Goal: Task Accomplishment & Management: Manage account settings

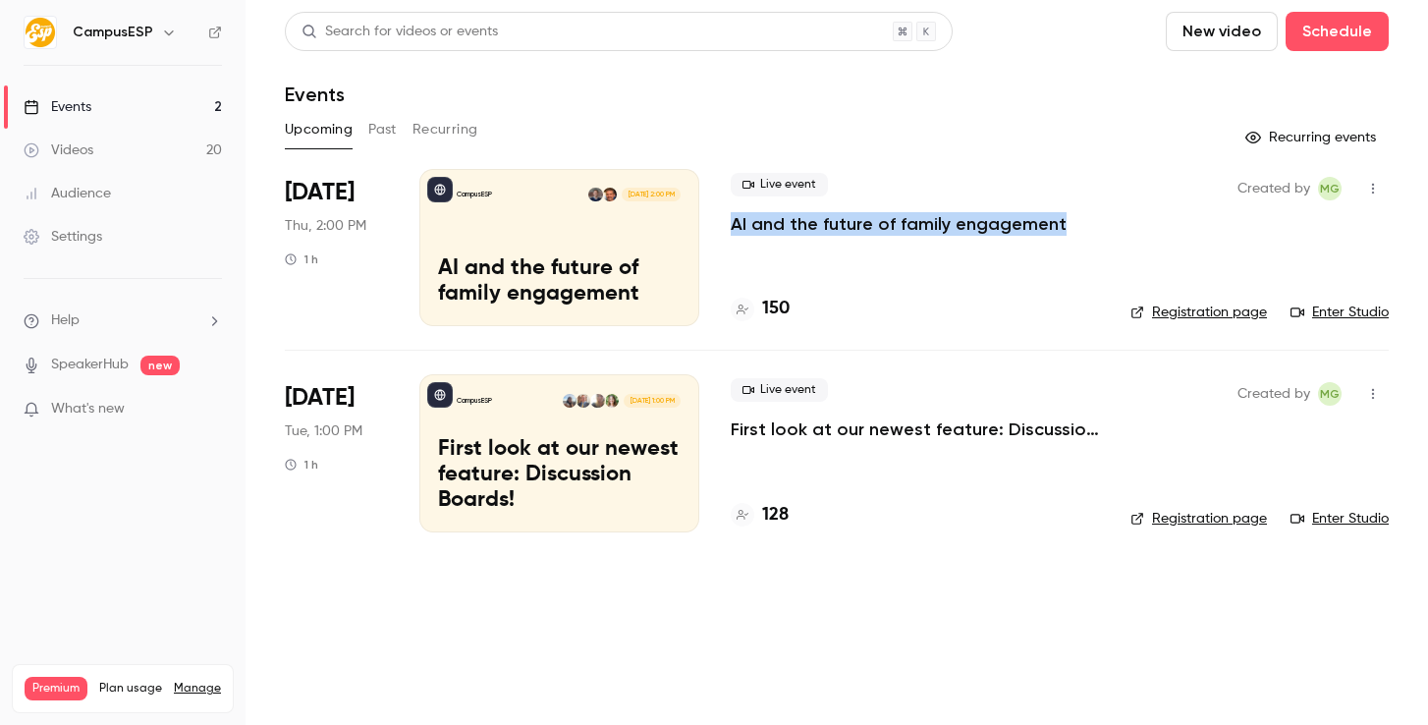
click at [1174, 309] on link "Registration page" at bounding box center [1198, 313] width 137 height 20
click at [1370, 187] on icon "button" at bounding box center [1373, 189] width 16 height 14
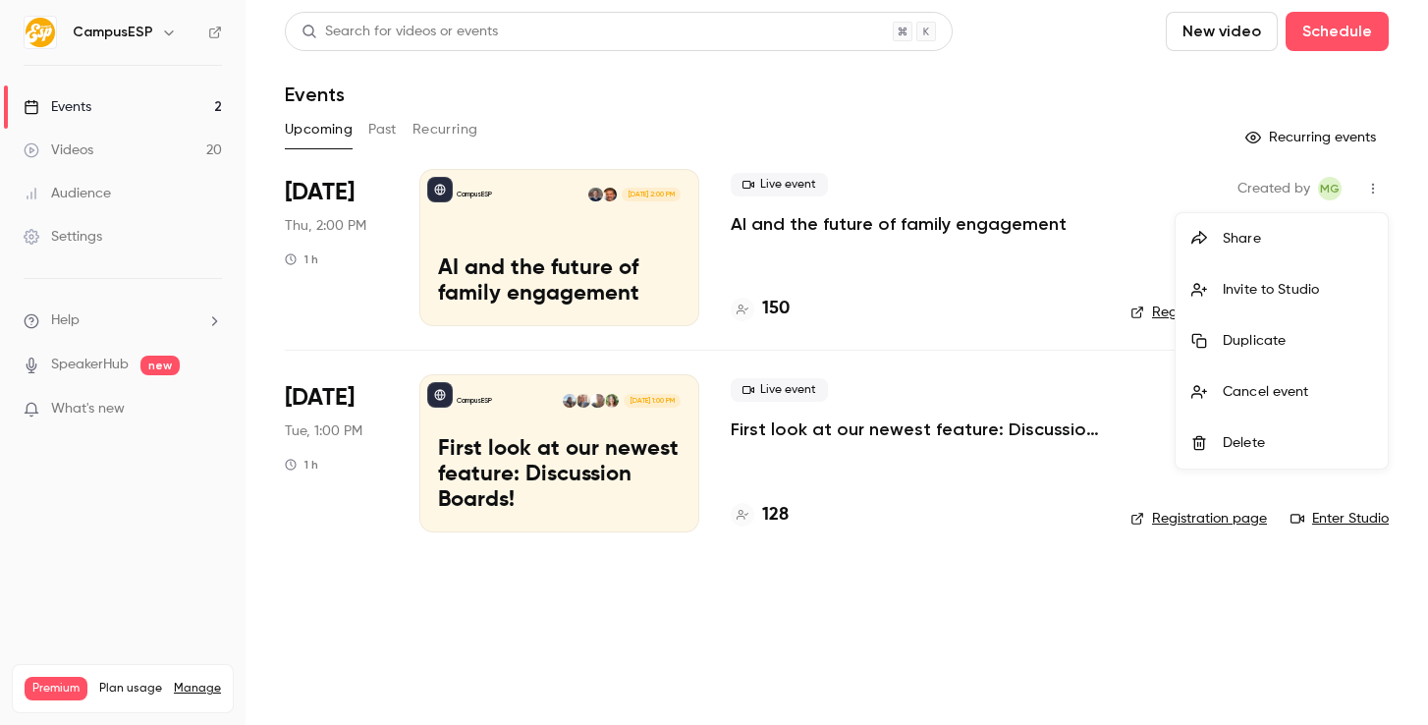
click at [825, 232] on div at bounding box center [714, 362] width 1428 height 725
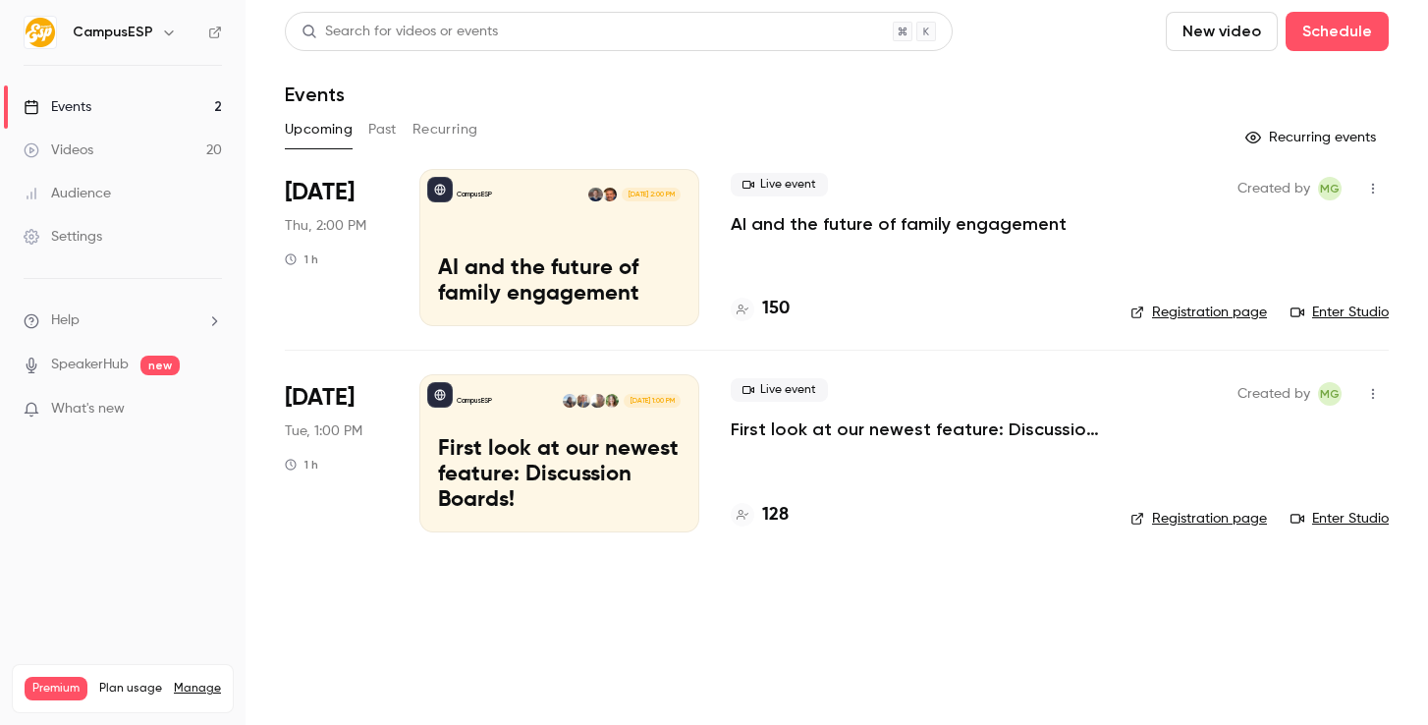
click at [824, 212] on p "AI and the future of family engagement" at bounding box center [899, 224] width 336 height 24
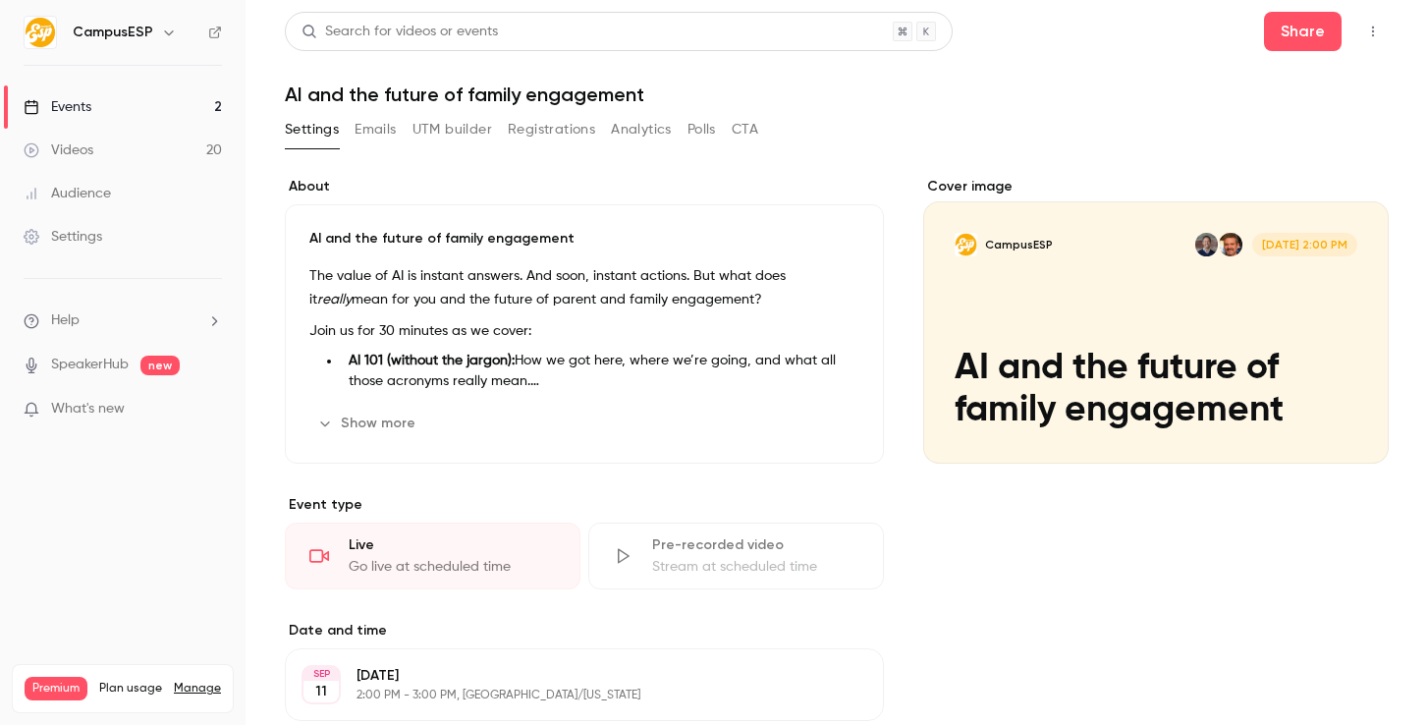
click at [584, 132] on button "Registrations" at bounding box center [551, 129] width 87 height 31
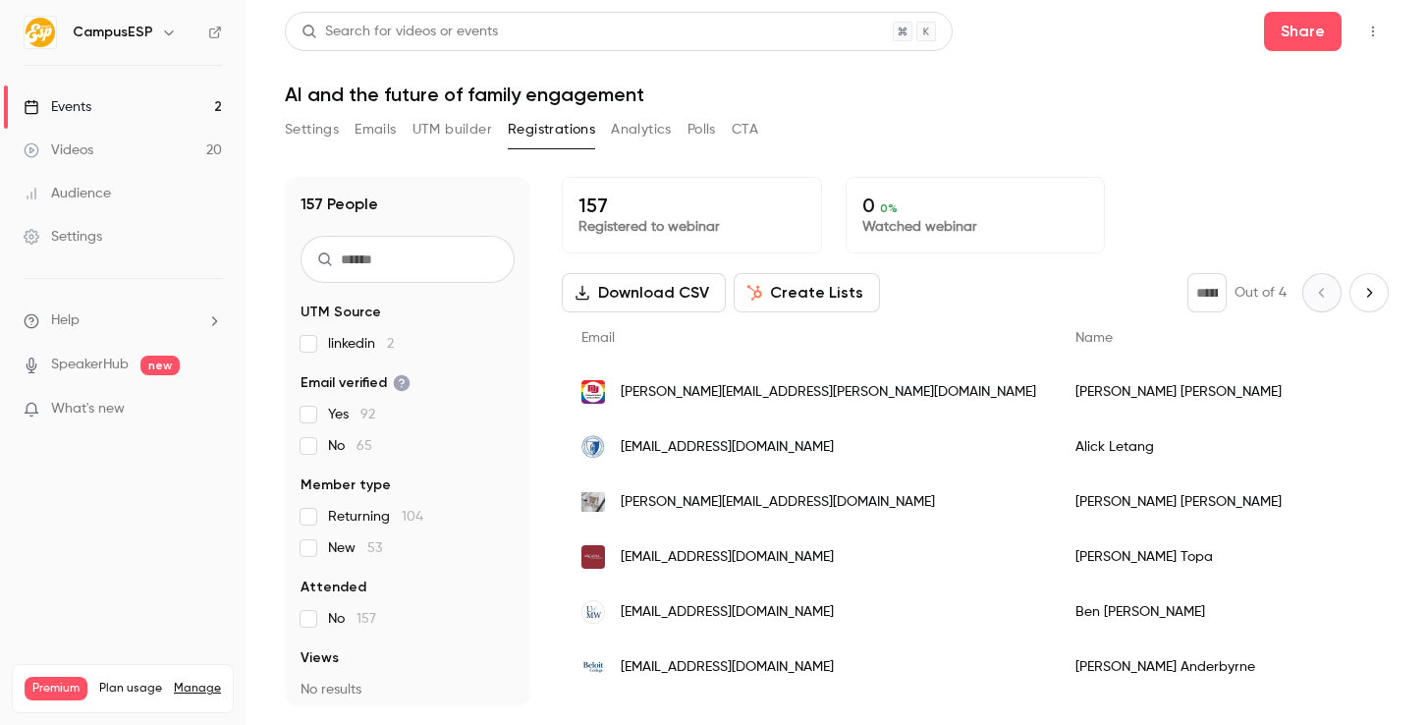
click at [1383, 37] on button "button" at bounding box center [1372, 31] width 31 height 31
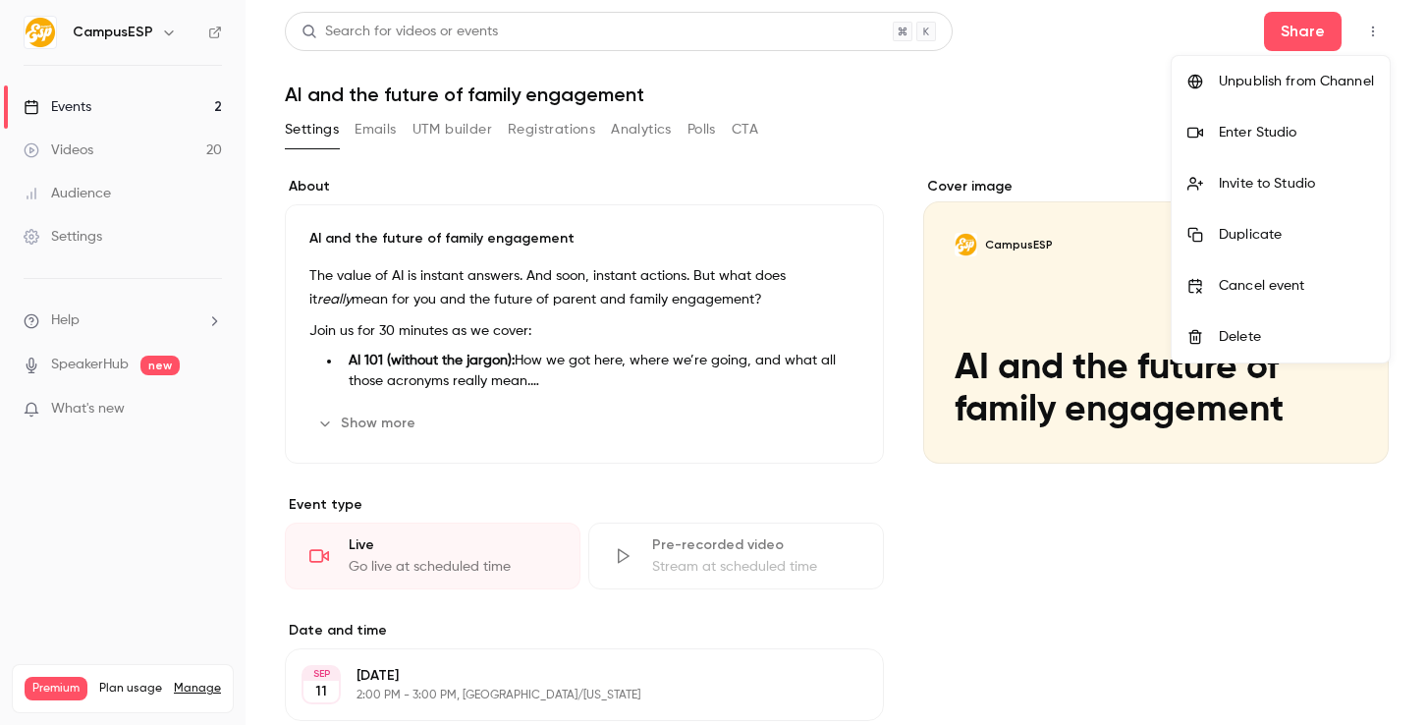
click at [516, 132] on div at bounding box center [714, 362] width 1428 height 725
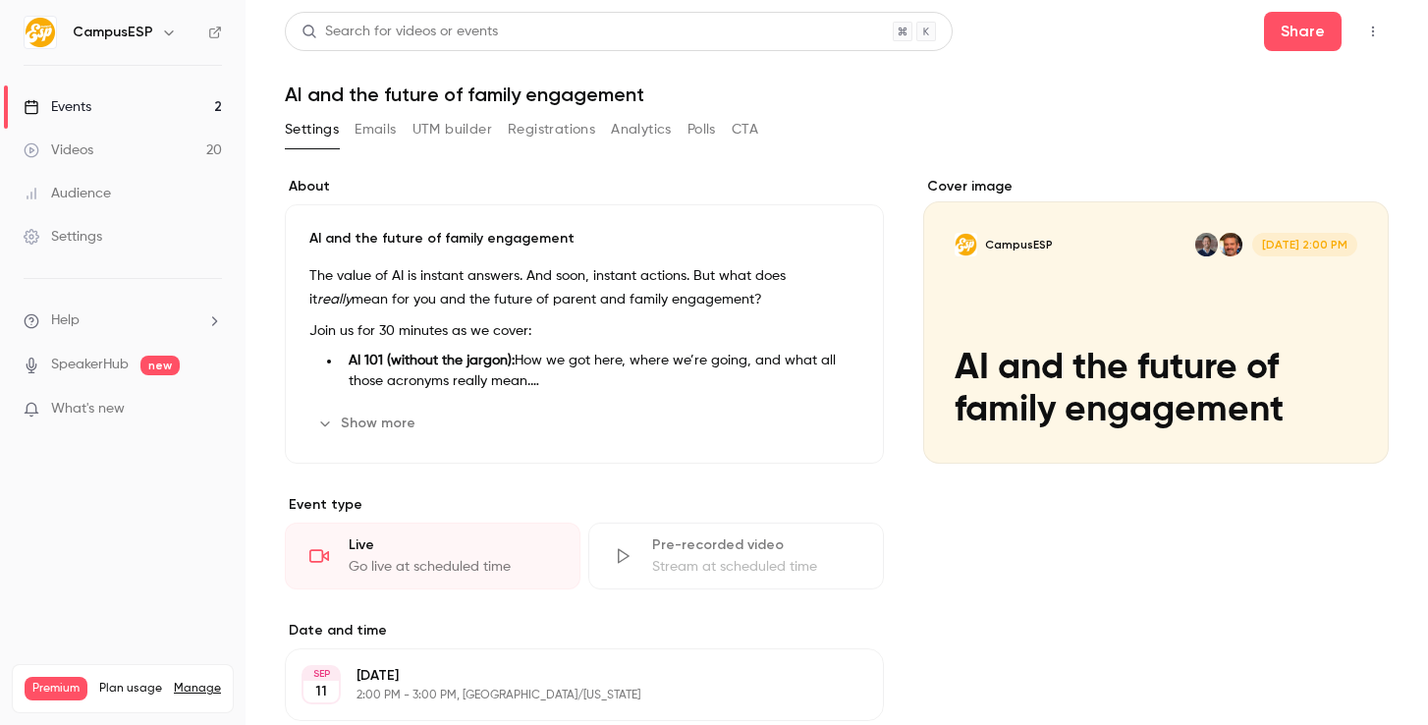
click at [524, 129] on button "Registrations" at bounding box center [551, 129] width 87 height 31
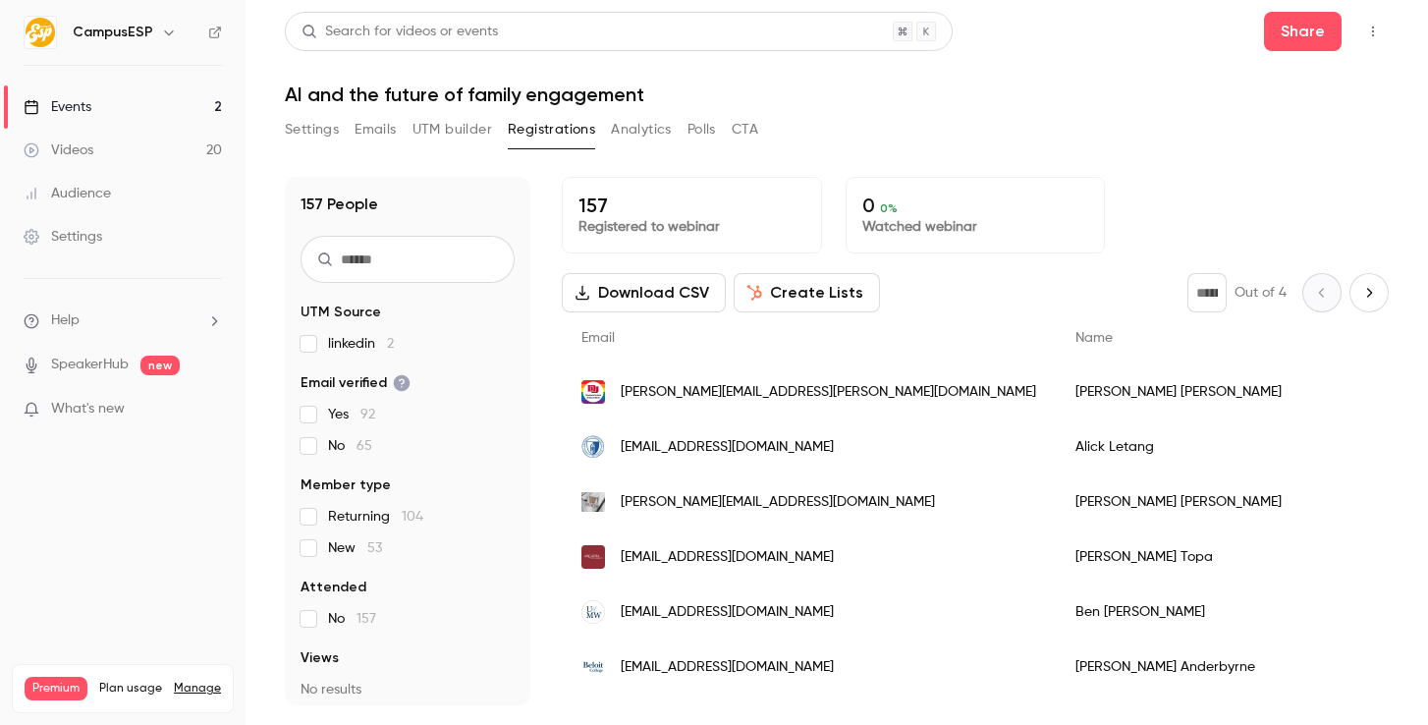
click at [1368, 33] on icon "button" at bounding box center [1373, 32] width 16 height 14
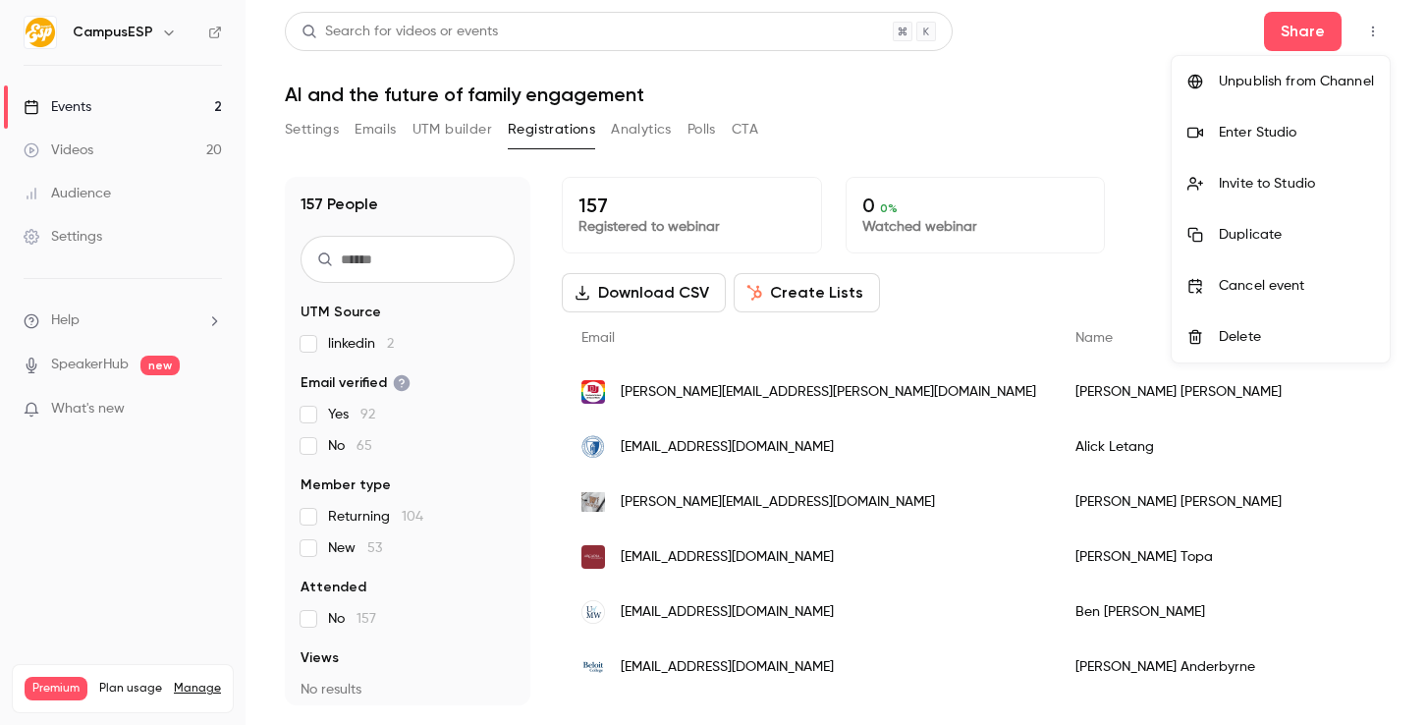
drag, startPoint x: 1089, startPoint y: 137, endPoint x: 916, endPoint y: 224, distance: 193.7
click at [1088, 137] on div at bounding box center [714, 362] width 1428 height 725
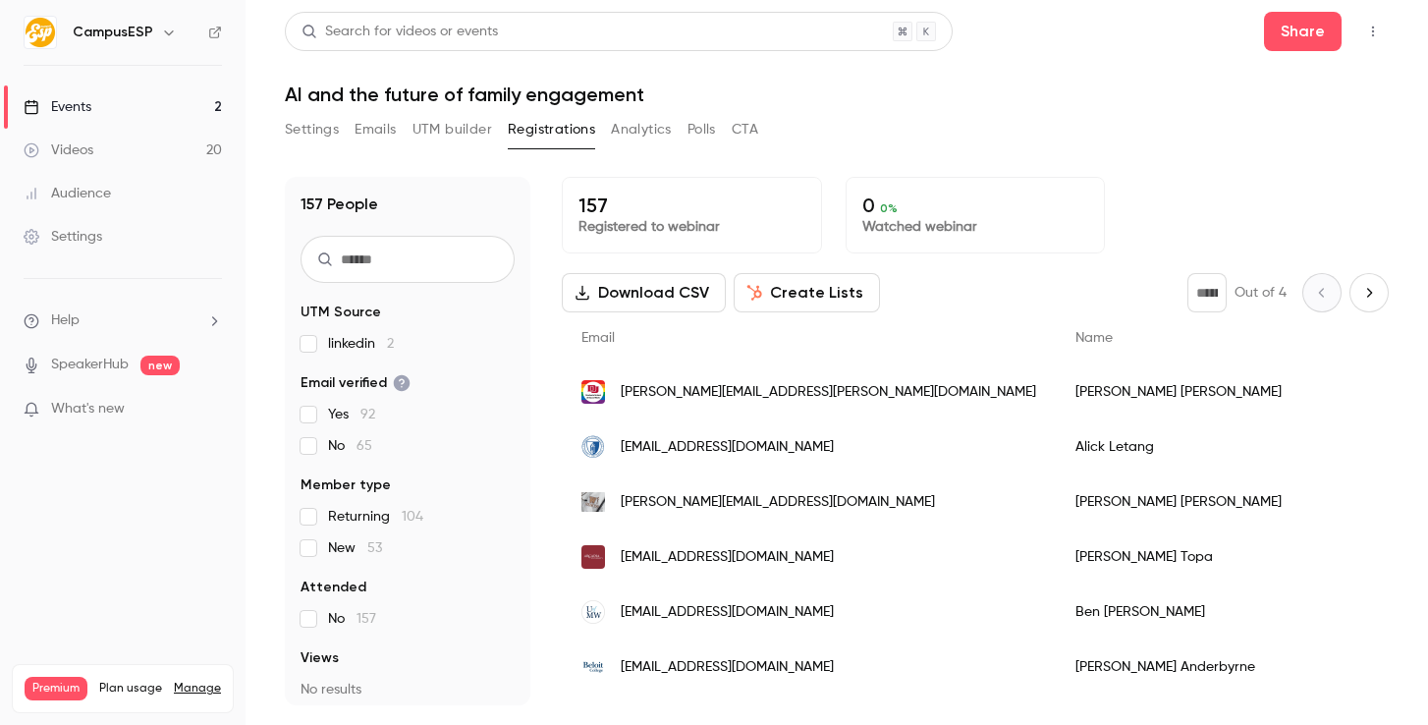
click at [464, 261] on input "text" at bounding box center [408, 259] width 214 height 47
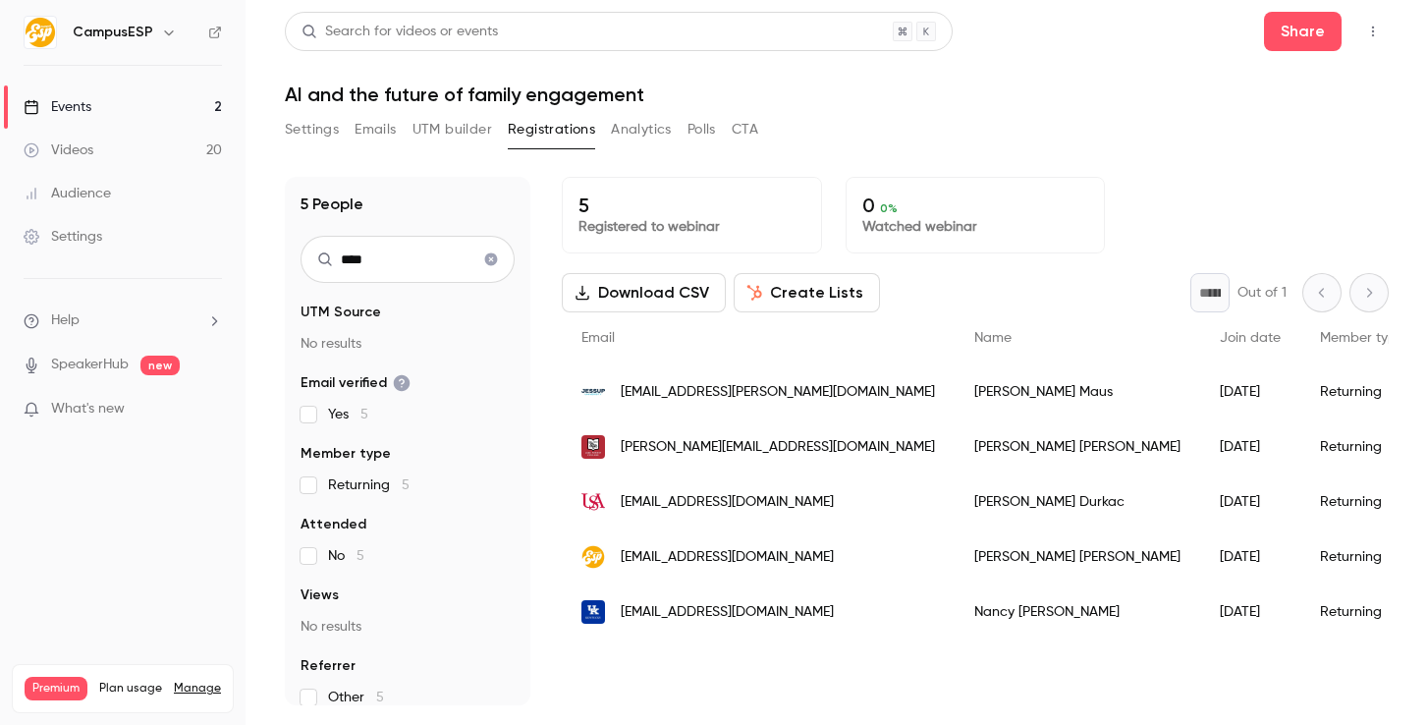
type input "****"
click at [339, 137] on button "Settings" at bounding box center [312, 129] width 54 height 31
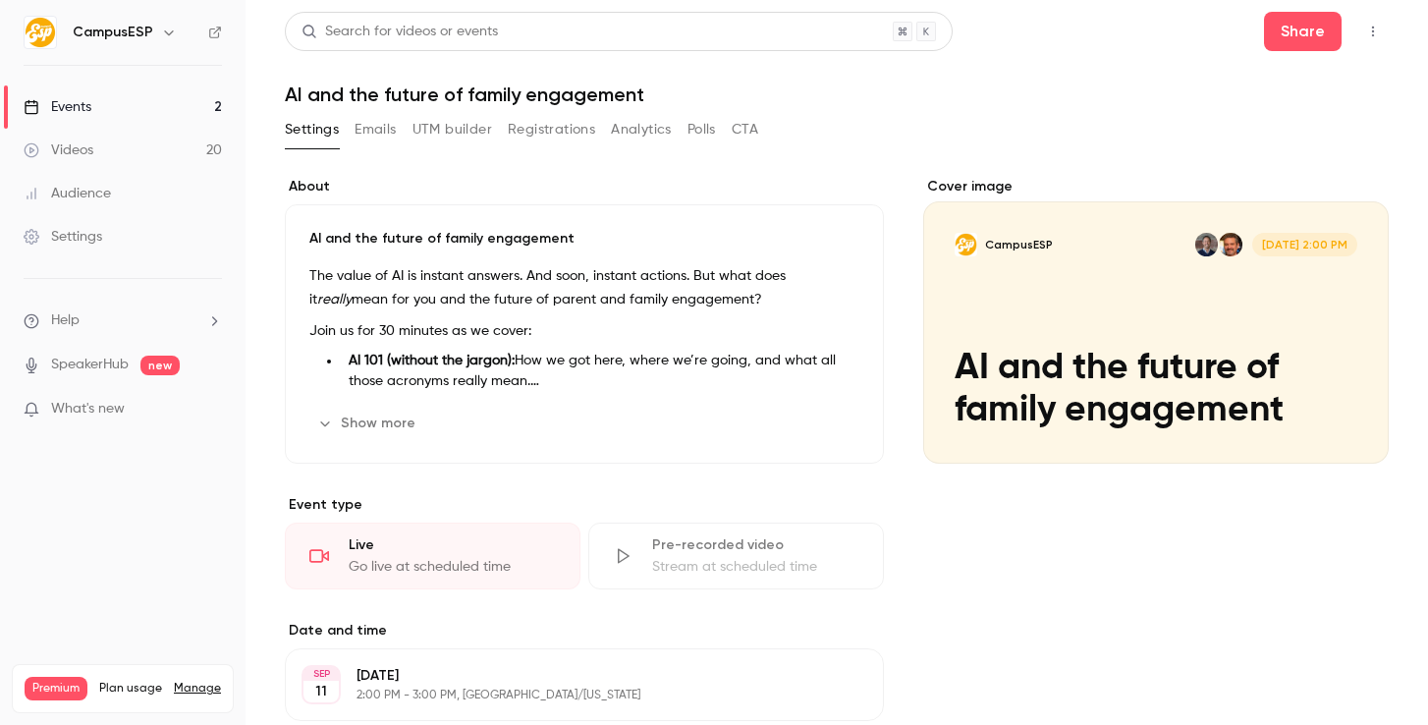
click at [1370, 37] on icon "button" at bounding box center [1373, 32] width 16 height 14
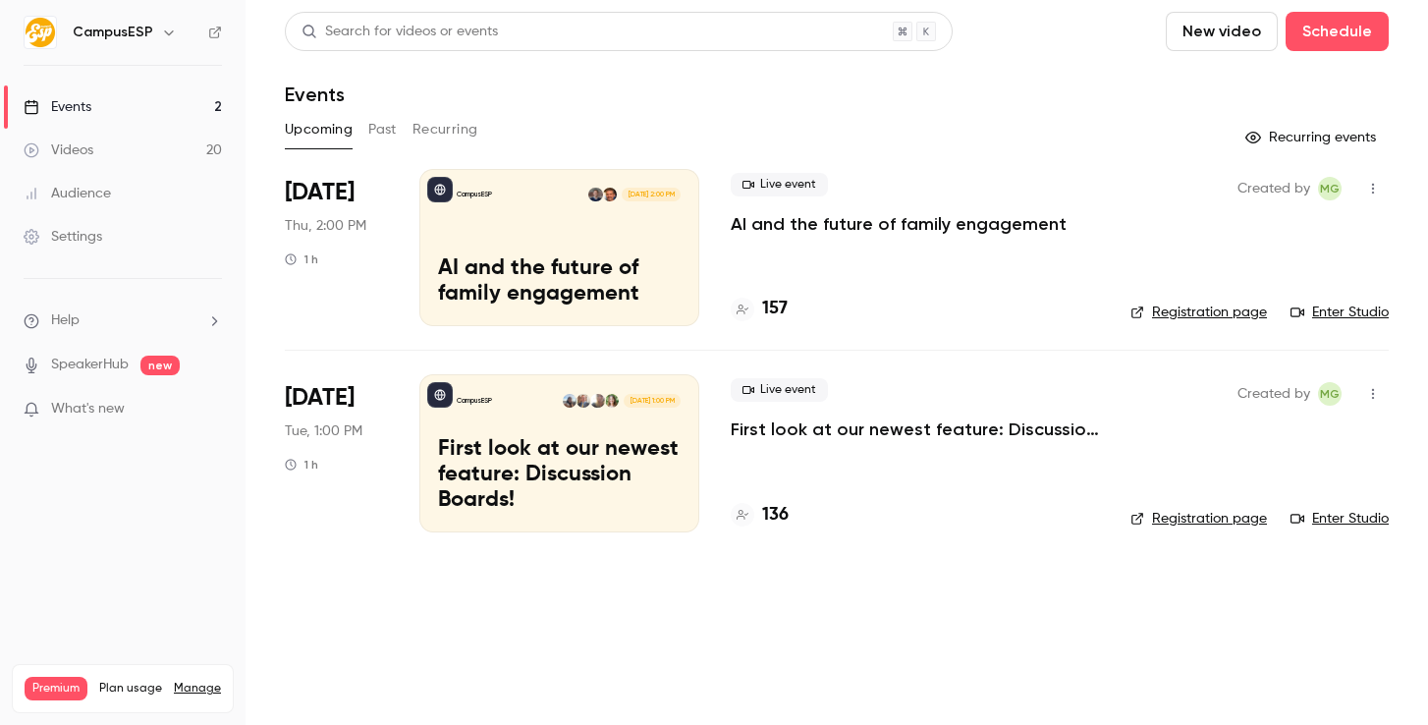
click at [1201, 515] on link "Registration page" at bounding box center [1198, 519] width 137 height 20
click at [1369, 408] on button "button" at bounding box center [1372, 393] width 31 height 31
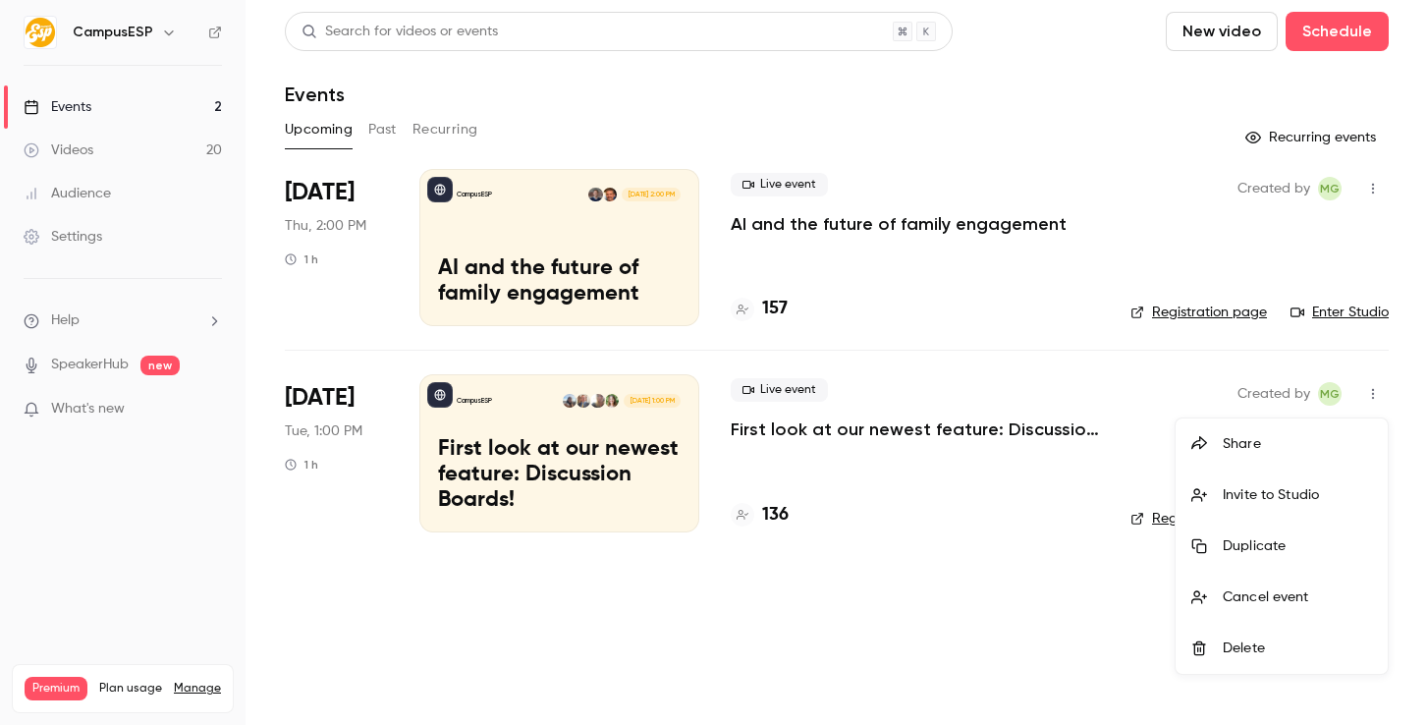
click at [655, 452] on div at bounding box center [714, 362] width 1428 height 725
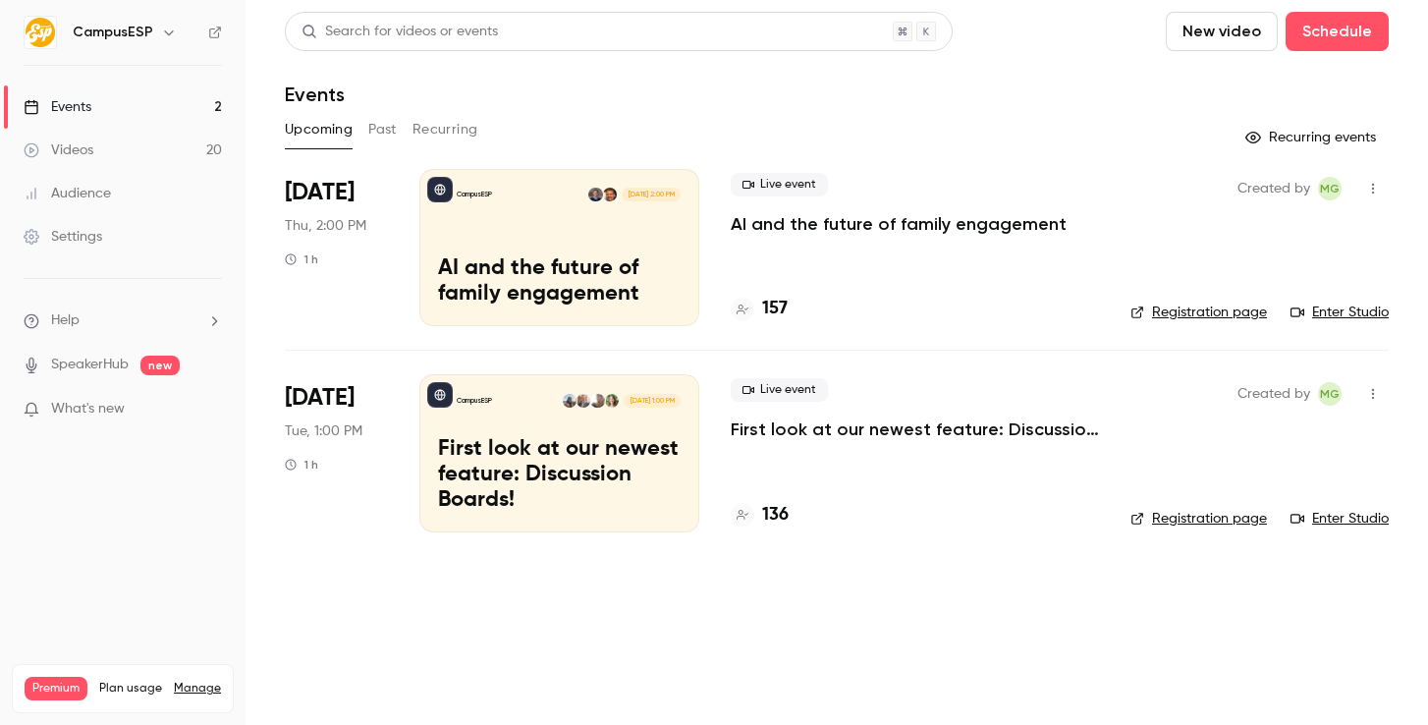
click at [637, 437] on p "First look at our newest feature: Discussion Boards!" at bounding box center [559, 475] width 243 height 76
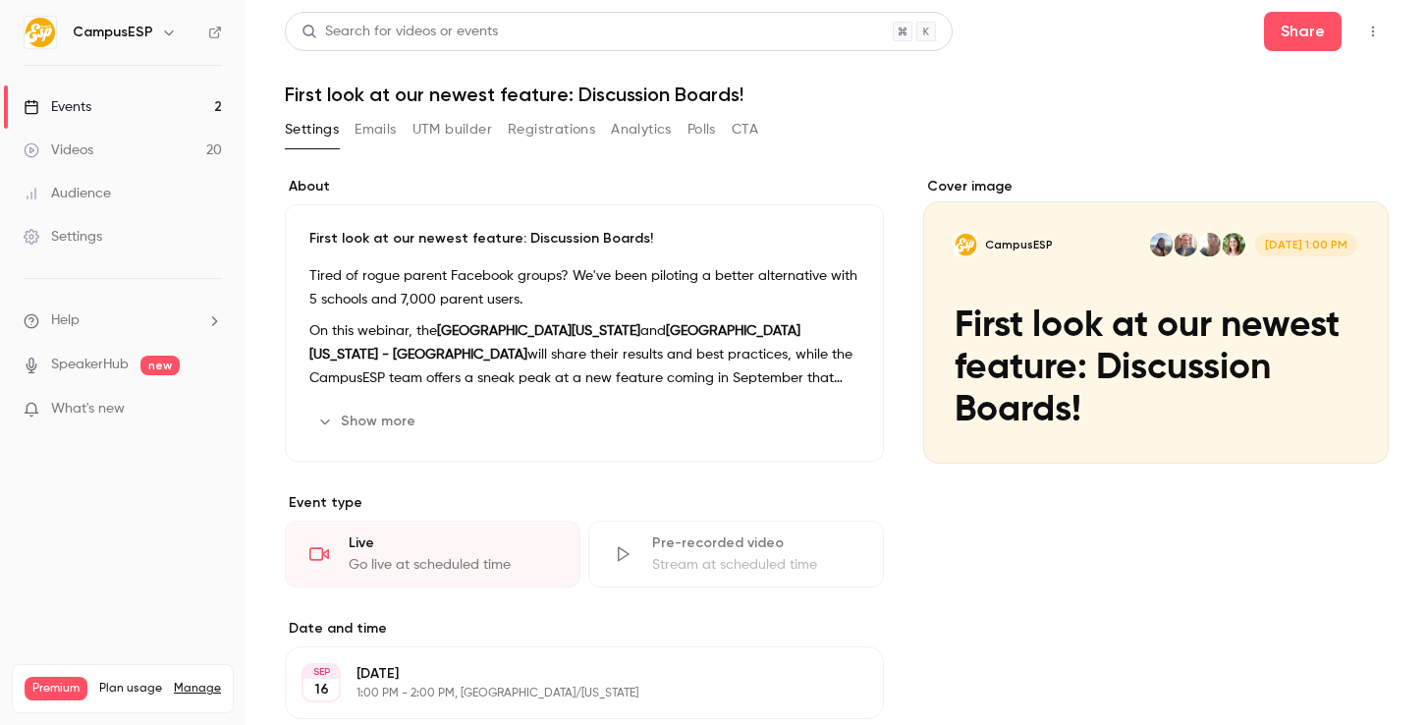
drag, startPoint x: 524, startPoint y: 123, endPoint x: 527, endPoint y: 137, distance: 14.3
click at [532, 123] on button "Registrations" at bounding box center [551, 129] width 87 height 31
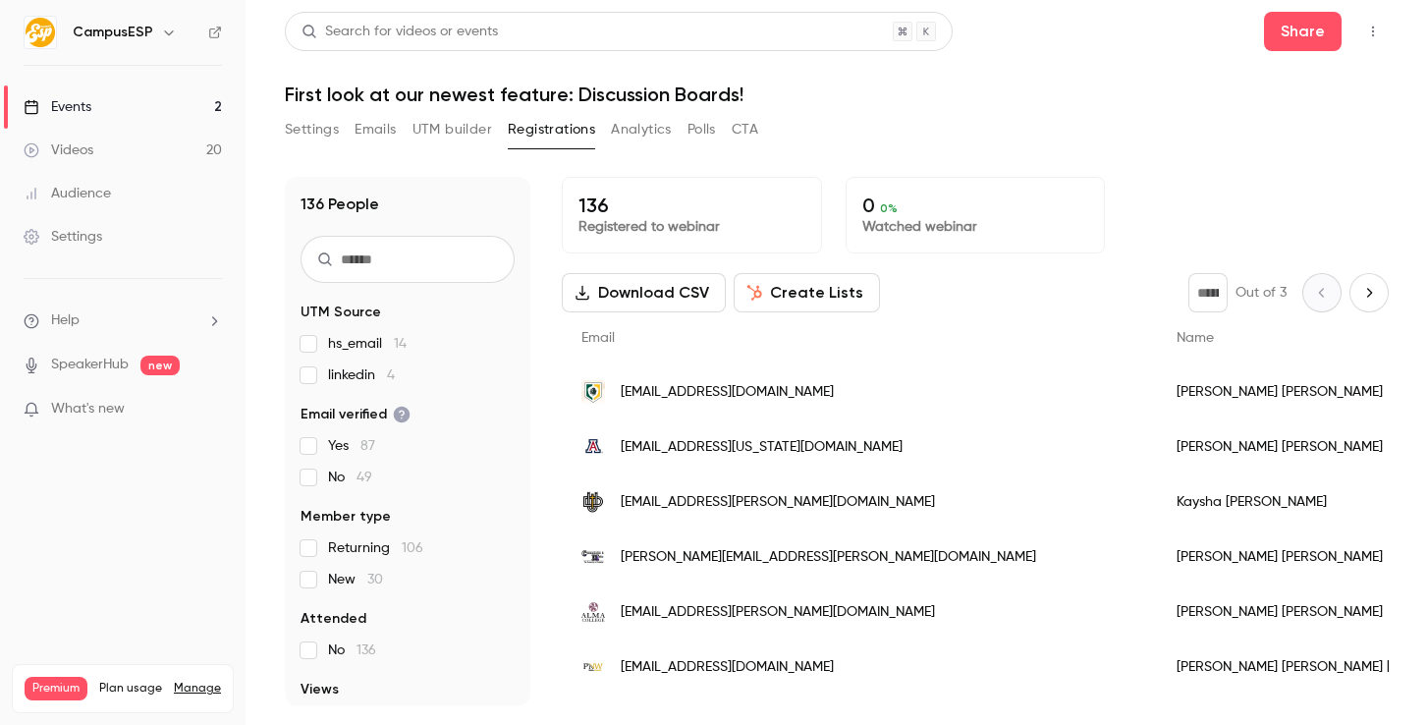
click at [441, 259] on input "text" at bounding box center [408, 259] width 214 height 47
paste input "**********"
type input "**********"
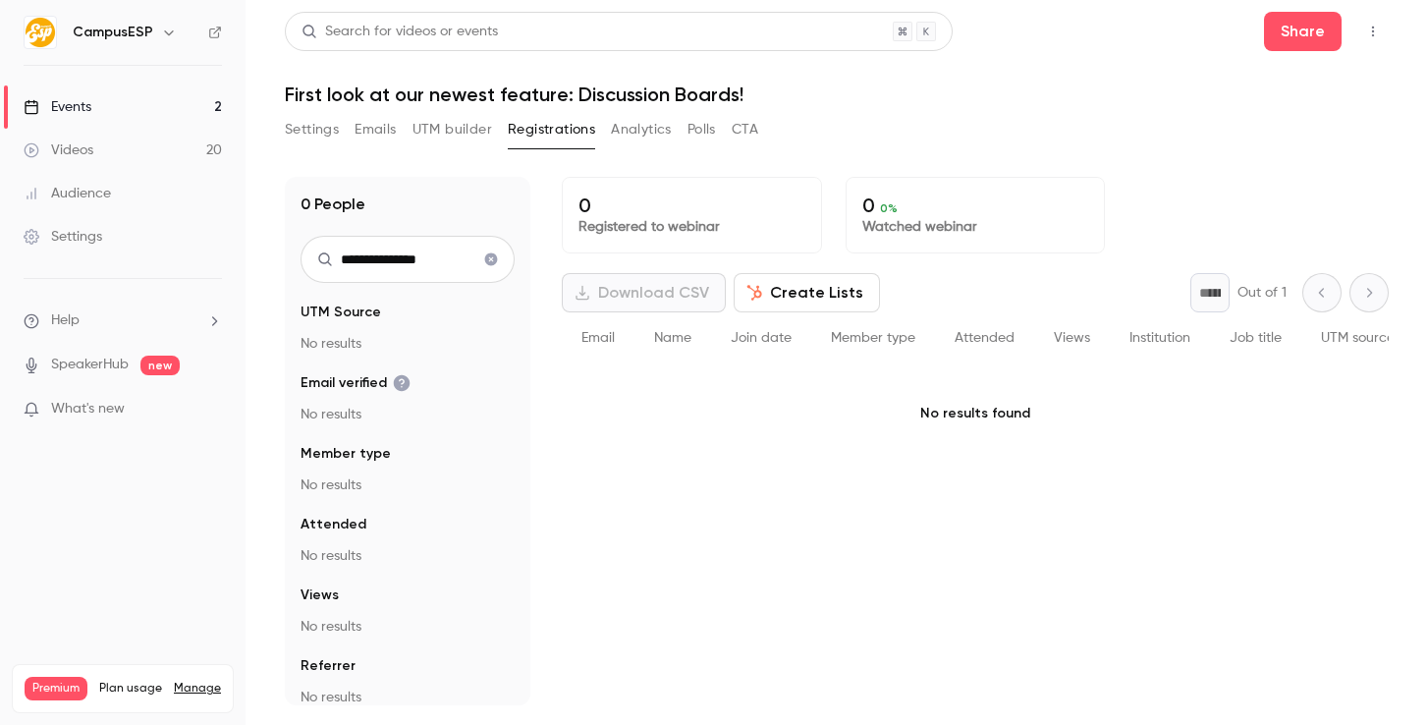
click at [476, 258] on button "Clear search" at bounding box center [490, 259] width 31 height 31
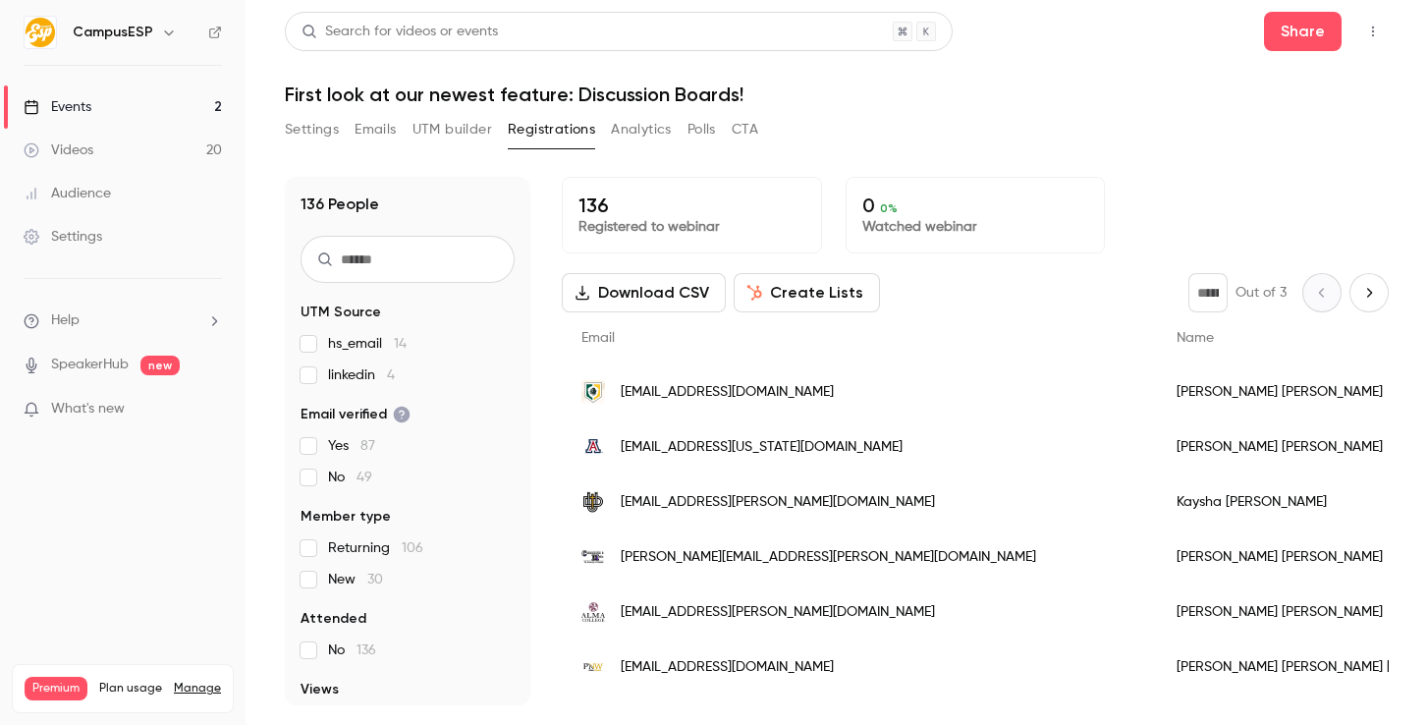
click at [324, 260] on icon at bounding box center [325, 259] width 16 height 16
click at [367, 261] on input "text" at bounding box center [408, 259] width 214 height 47
paste input "**********"
type input "**********"
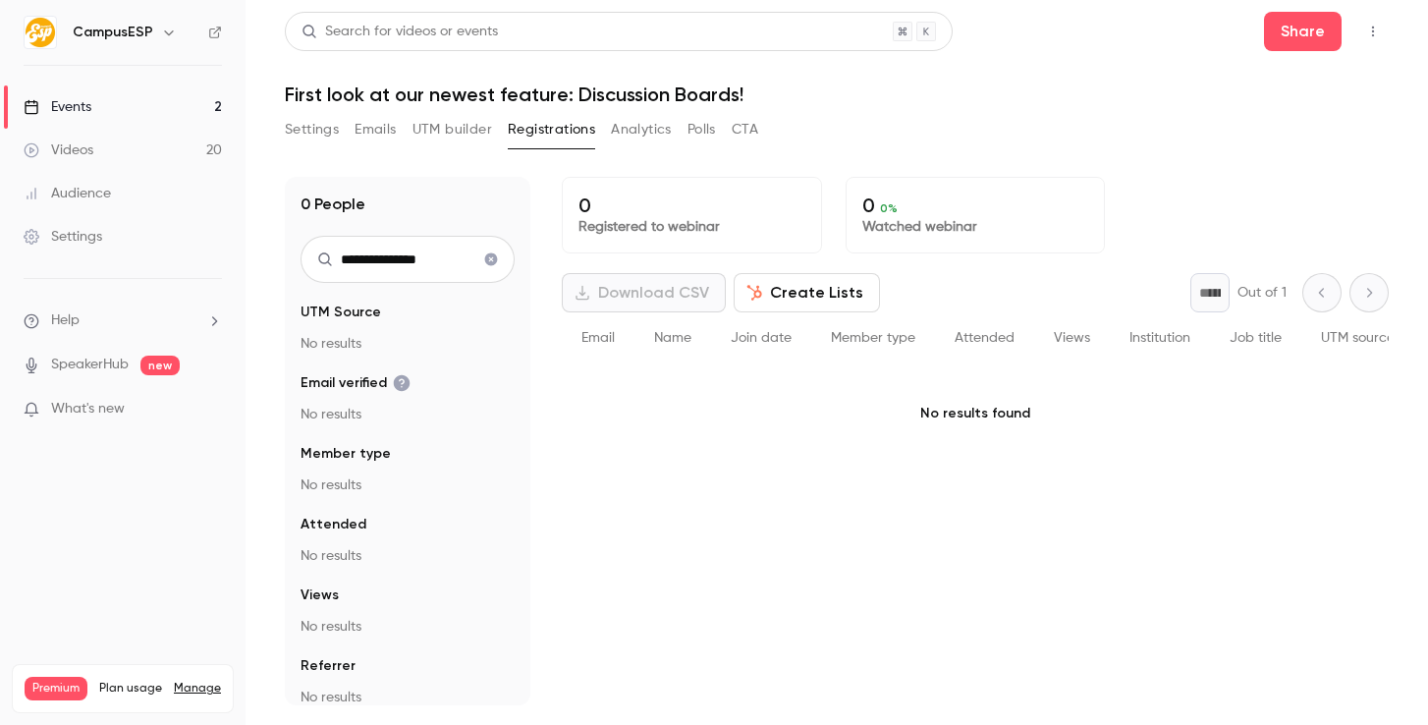
click at [494, 257] on icon "Clear search" at bounding box center [491, 259] width 13 height 13
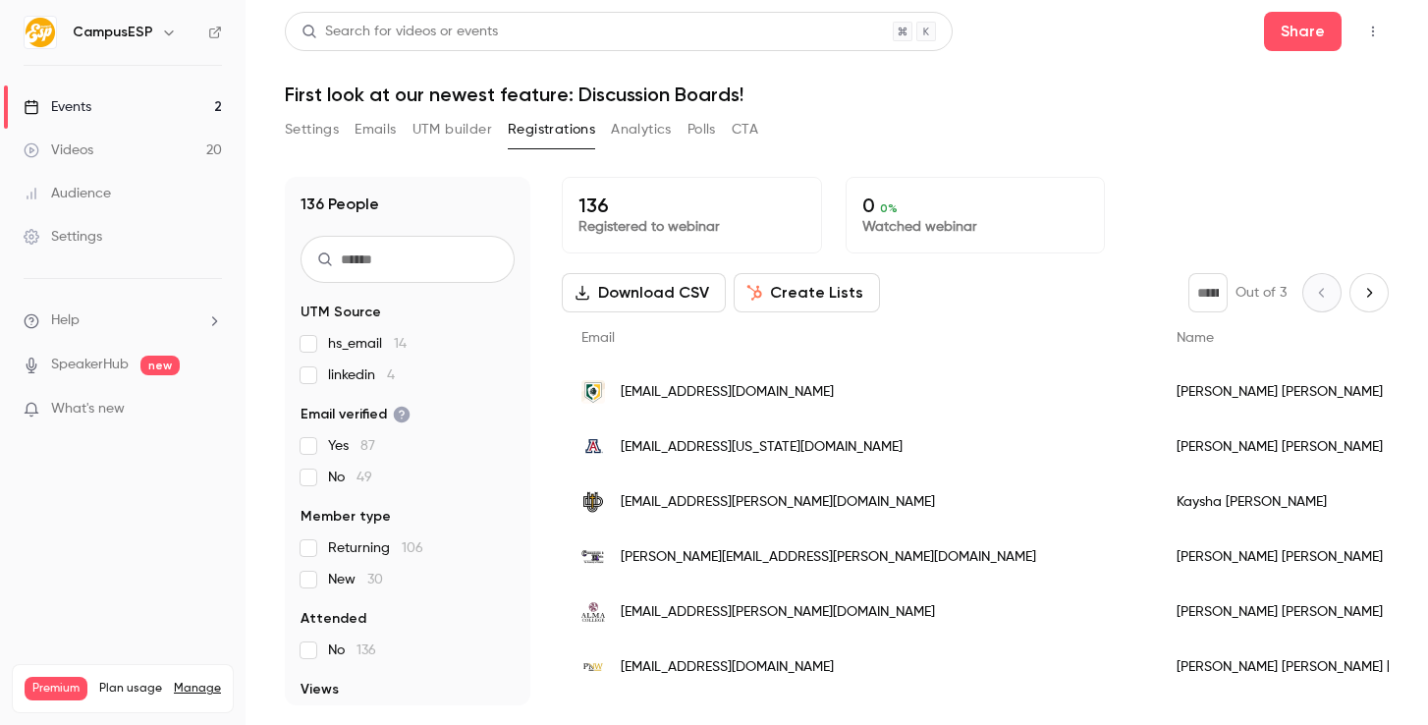
click at [131, 109] on link "Events 2" at bounding box center [123, 106] width 246 height 43
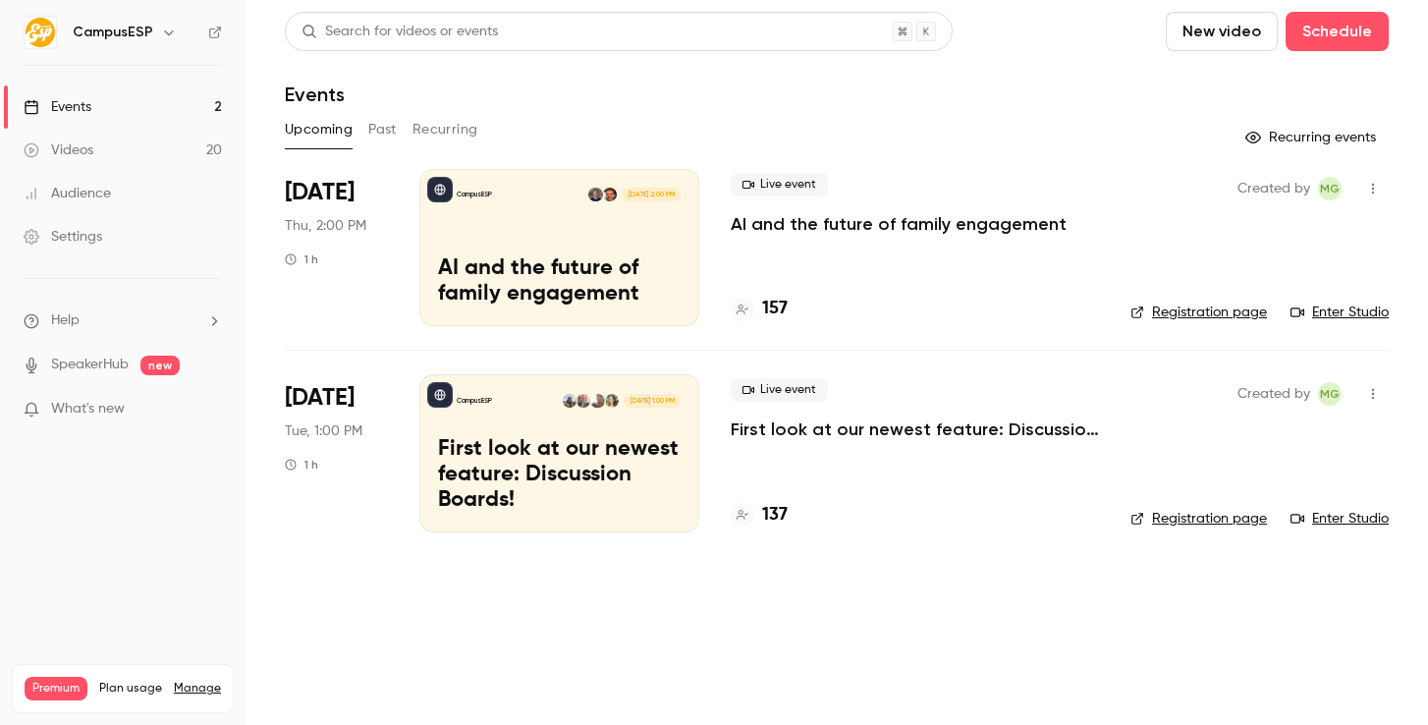
drag, startPoint x: 642, startPoint y: 256, endPoint x: 666, endPoint y: 270, distance: 27.3
click at [642, 256] on p "AI and the future of family engagement" at bounding box center [559, 281] width 243 height 51
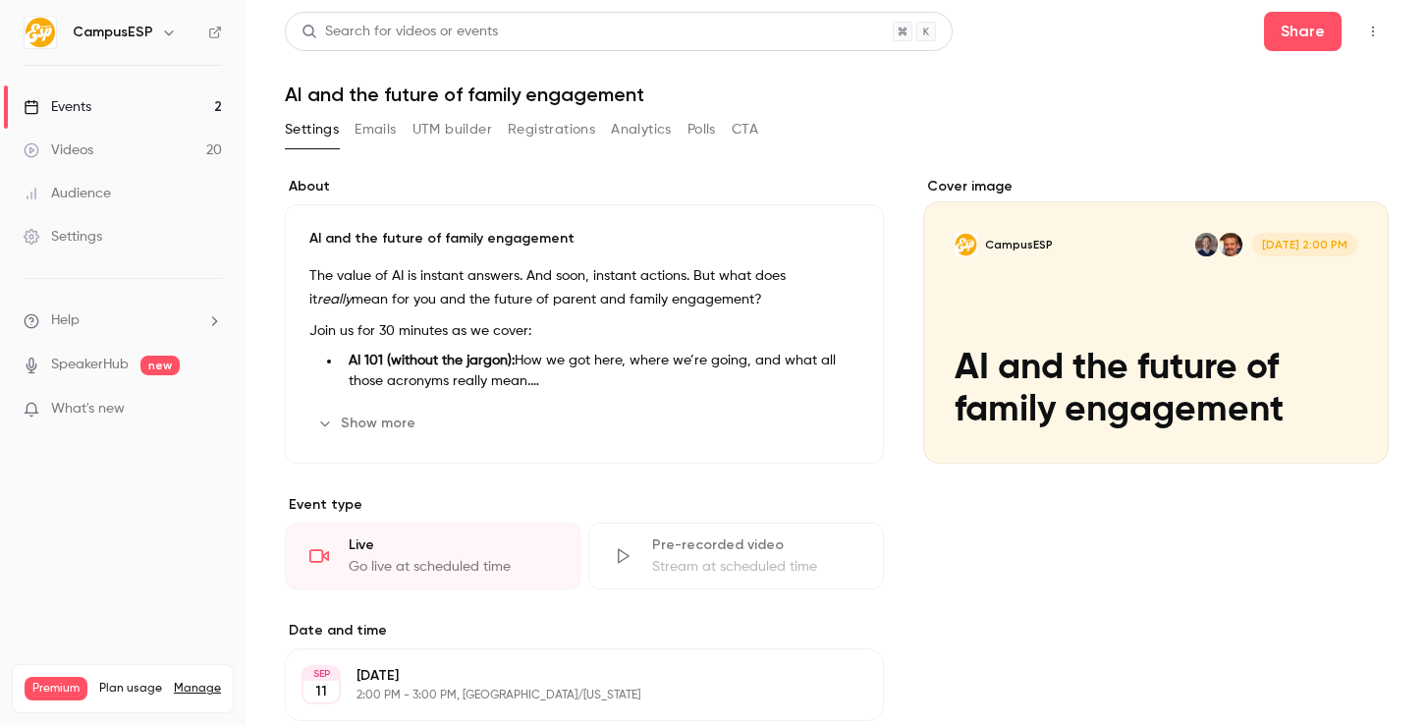
click at [575, 124] on button "Registrations" at bounding box center [551, 129] width 87 height 31
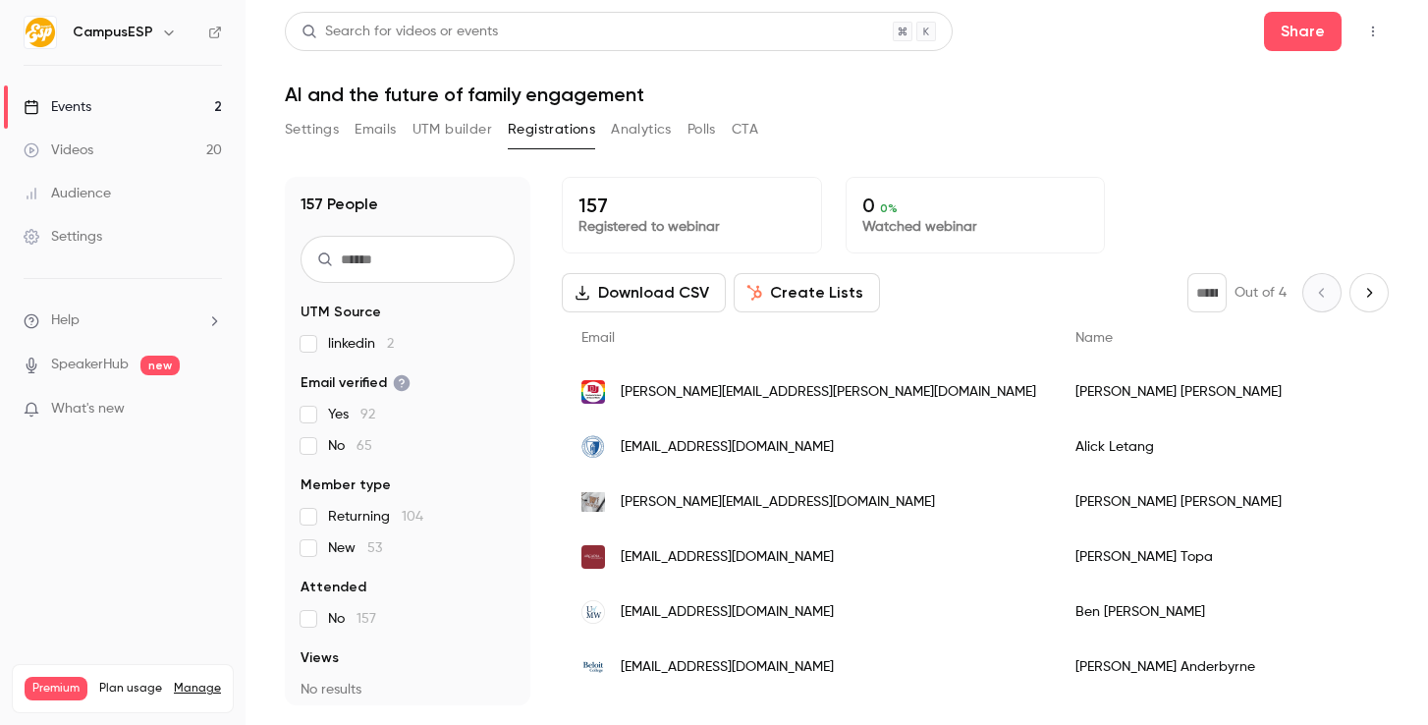
click at [436, 269] on input "text" at bounding box center [408, 259] width 214 height 47
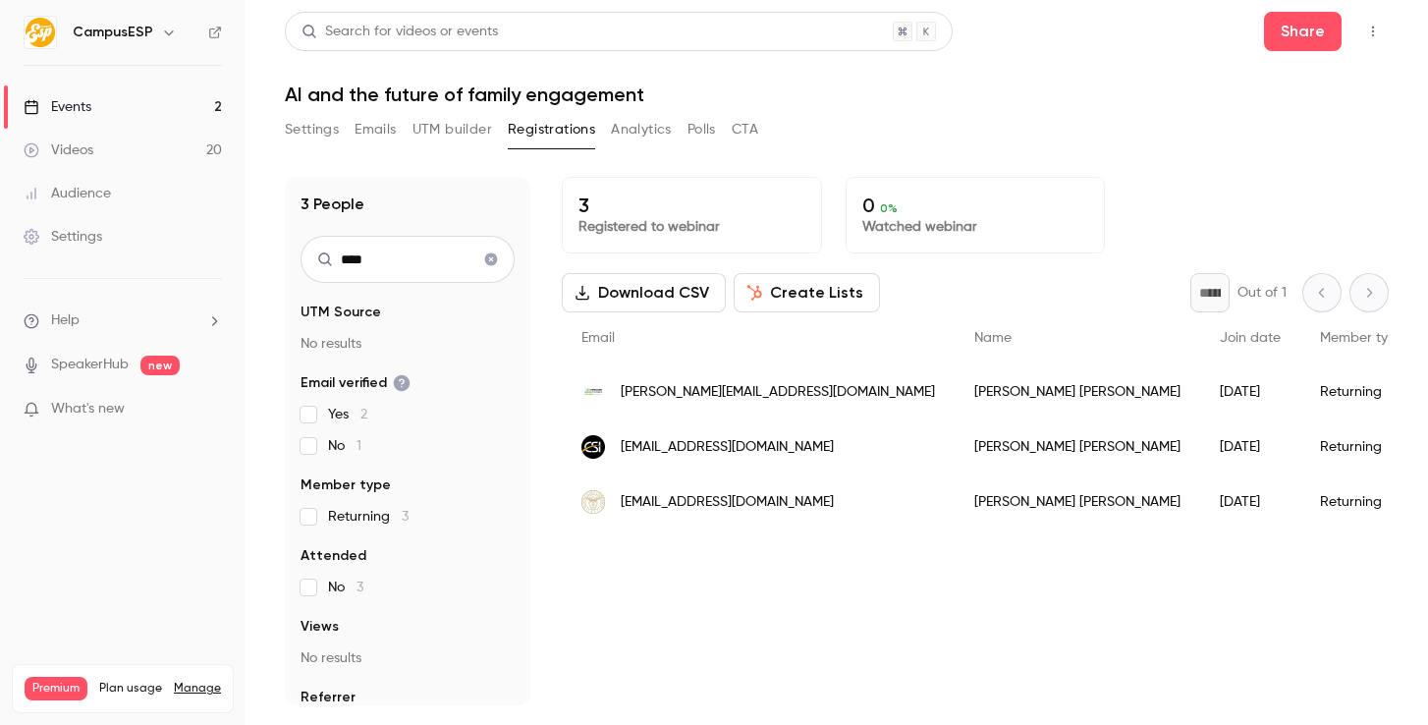
type input "*****"
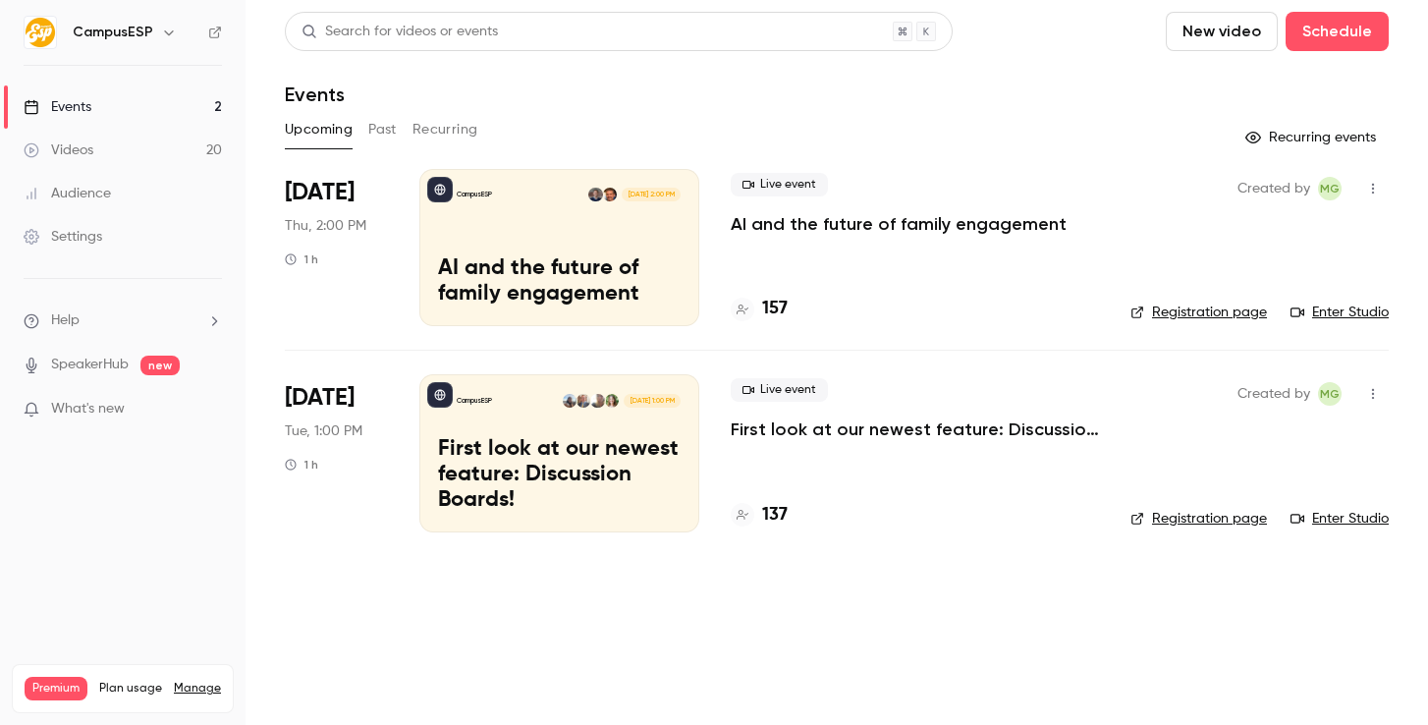
drag, startPoint x: 778, startPoint y: 408, endPoint x: 781, endPoint y: 417, distance: 10.3
click at [780, 414] on div "Live event First look at our newest feature: Discussion Boards!" at bounding box center [915, 409] width 368 height 63
click at [784, 418] on p "First look at our newest feature: Discussion Boards!" at bounding box center [915, 429] width 368 height 24
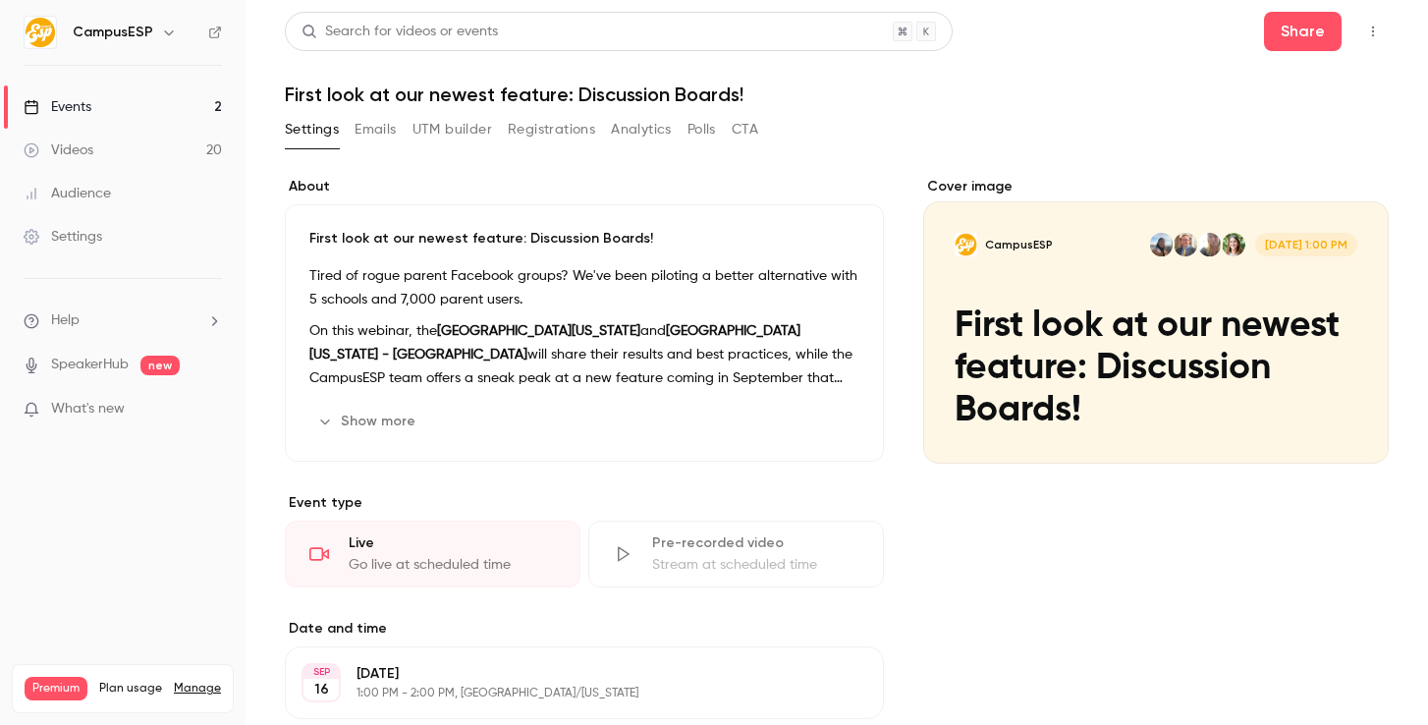
click at [509, 133] on button "Registrations" at bounding box center [551, 129] width 87 height 31
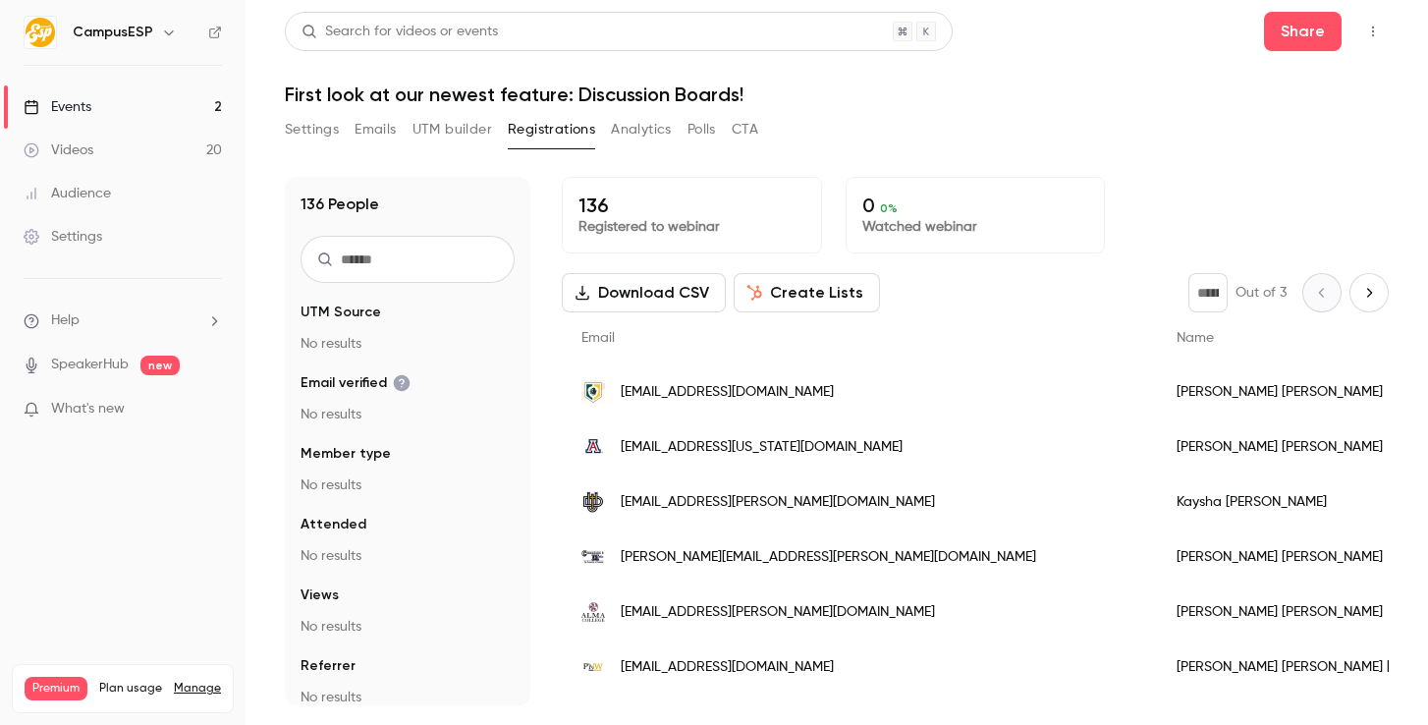
click at [438, 251] on input "text" at bounding box center [408, 259] width 214 height 47
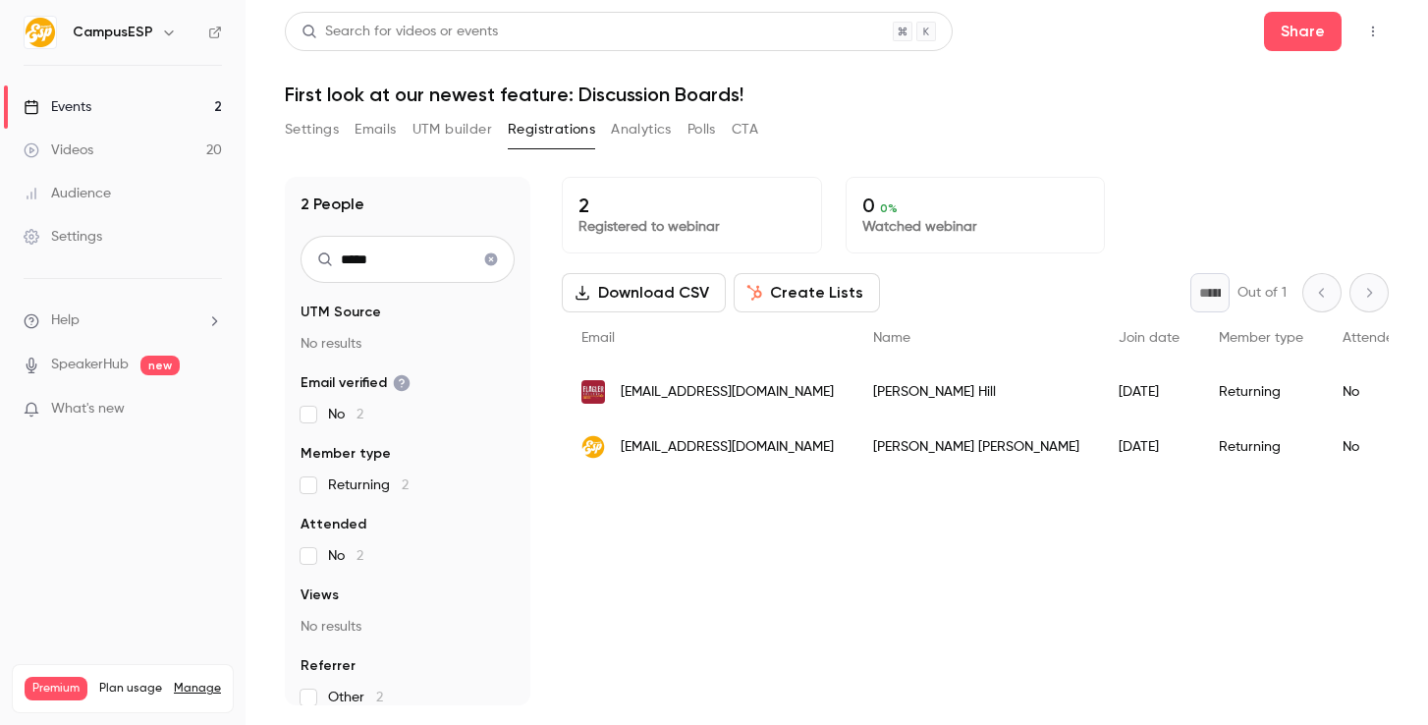
type input "*****"
click at [497, 260] on icon "Clear search" at bounding box center [491, 259] width 13 height 13
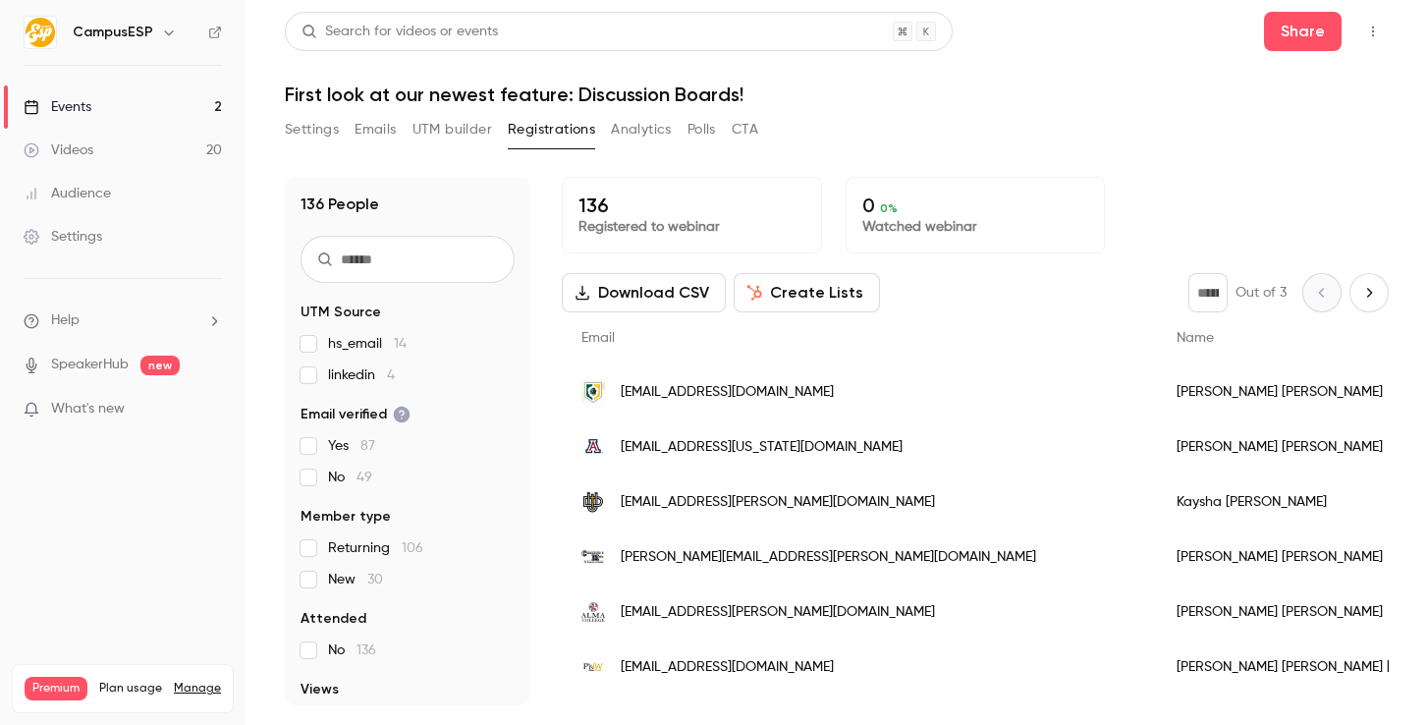
click at [429, 254] on input "text" at bounding box center [408, 259] width 214 height 47
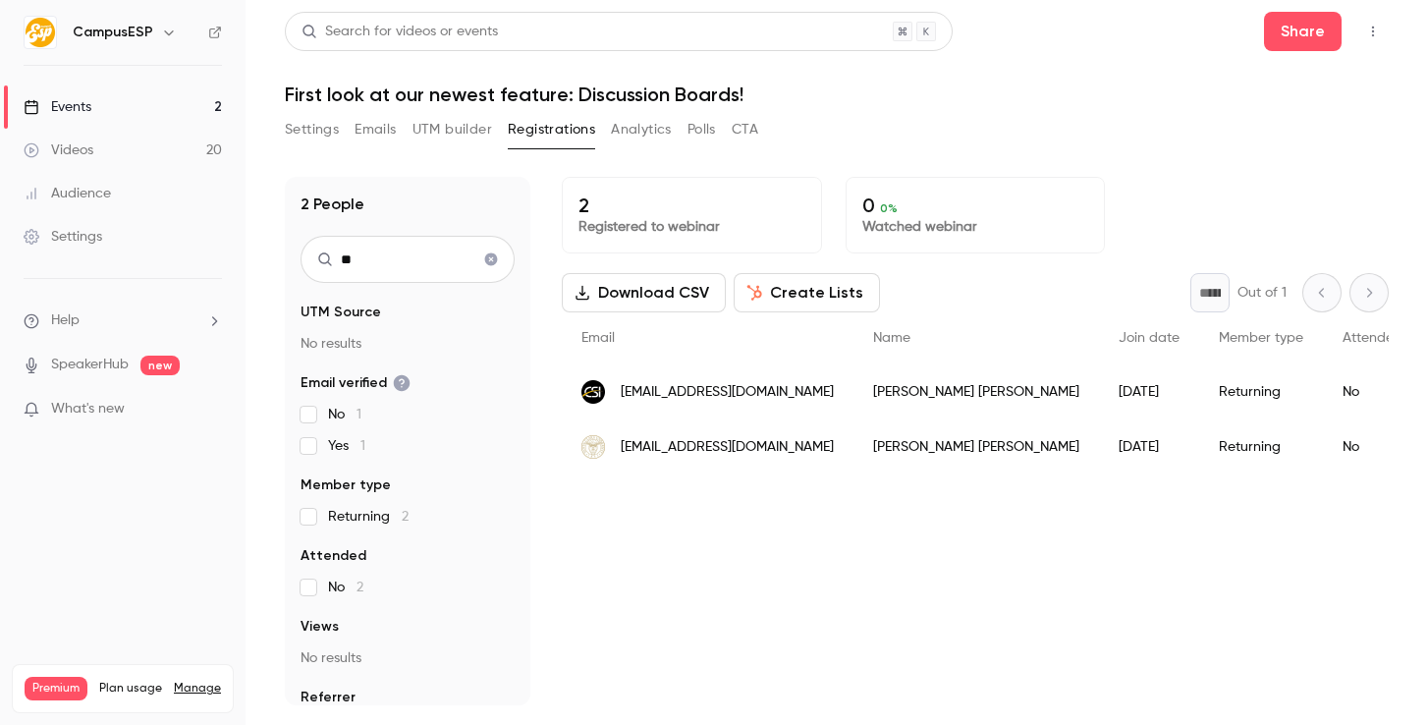
type input "*"
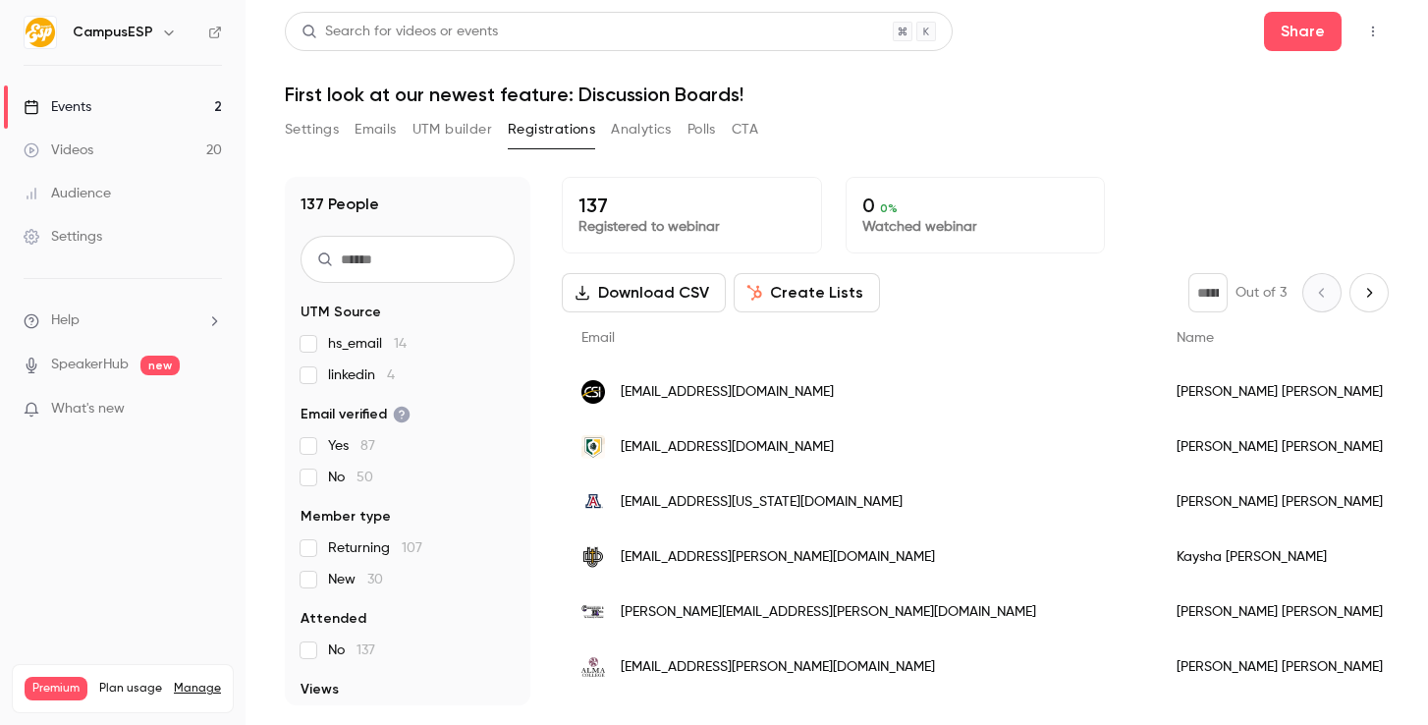
paste input "**********"
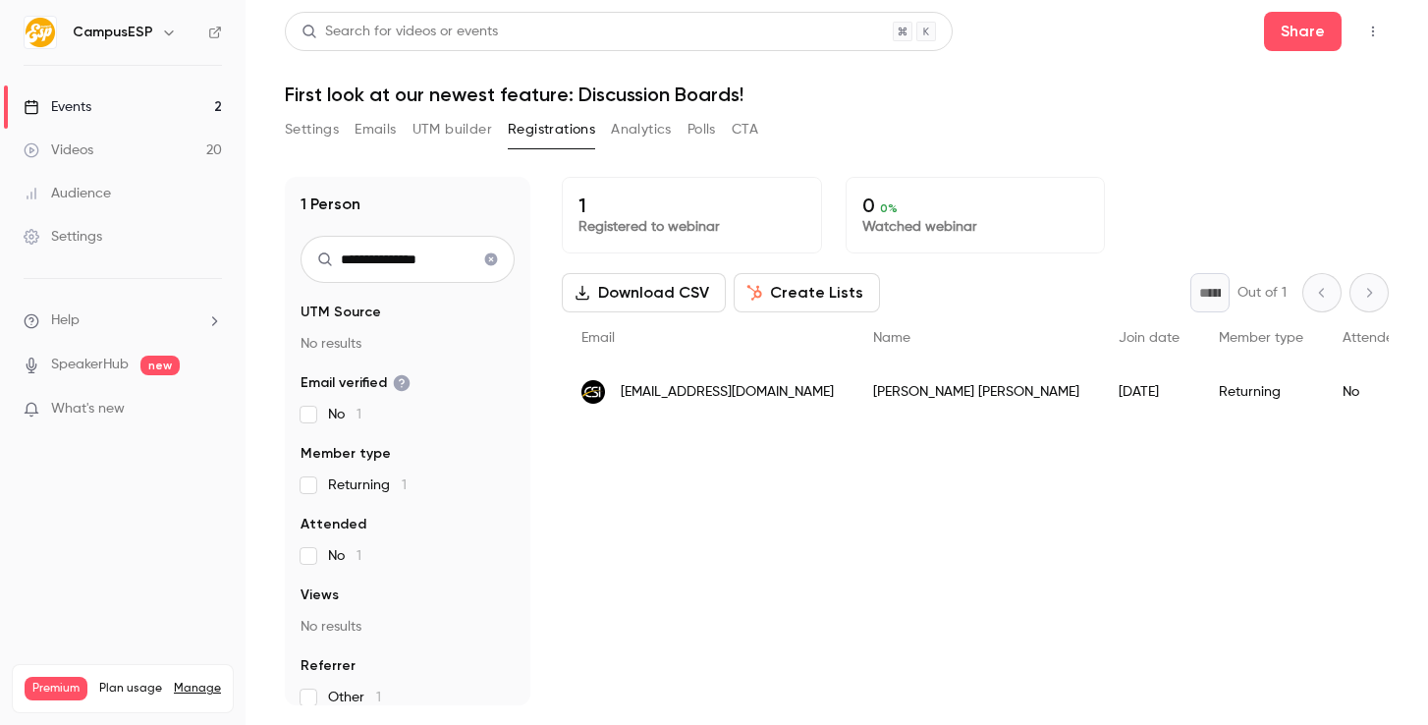
type input "**********"
click at [111, 107] on link "Events 2" at bounding box center [123, 106] width 246 height 43
